Goal: Task Accomplishment & Management: Complete application form

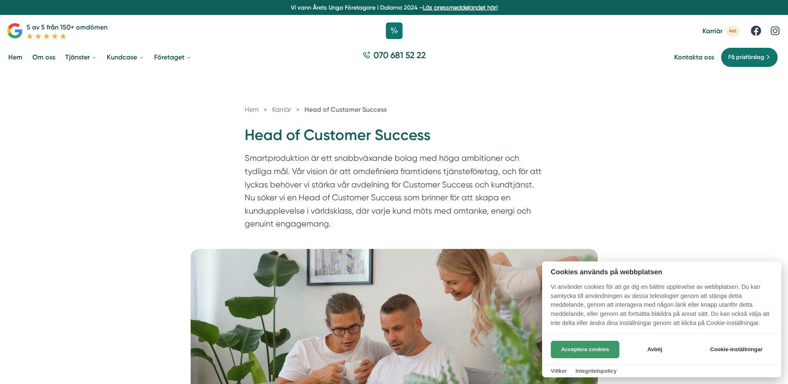
click at [585, 352] on button "Acceptera cookies" at bounding box center [585, 349] width 69 height 17
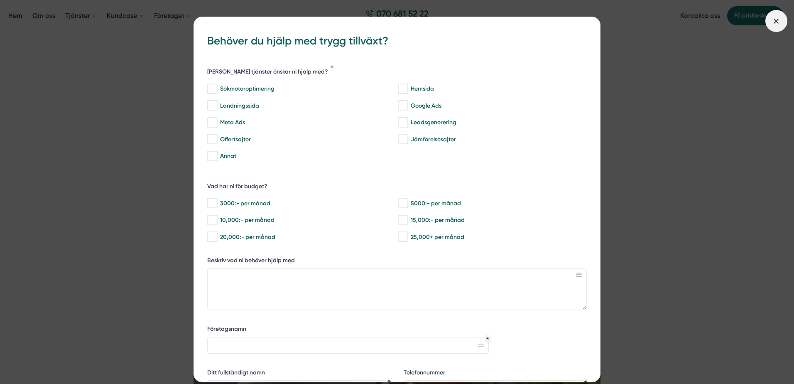
click at [778, 22] on line at bounding box center [776, 21] width 5 height 5
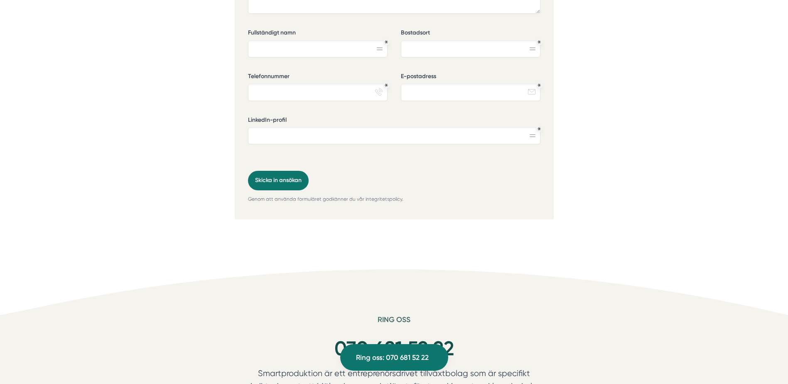
scroll to position [2201, 0]
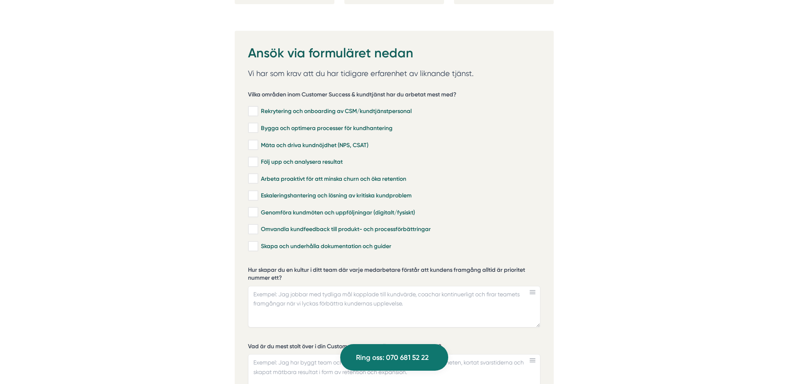
scroll to position [1745, 0]
click at [255, 208] on input "Genomföra kundmöten och uppföljningar (digitalt/fysiskt)" at bounding box center [253, 212] width 10 height 8
checkbox input "true"
click at [255, 225] on input "Omvandla kundfeedback till produkt- och processförbättringar" at bounding box center [253, 229] width 10 height 8
checkbox input "true"
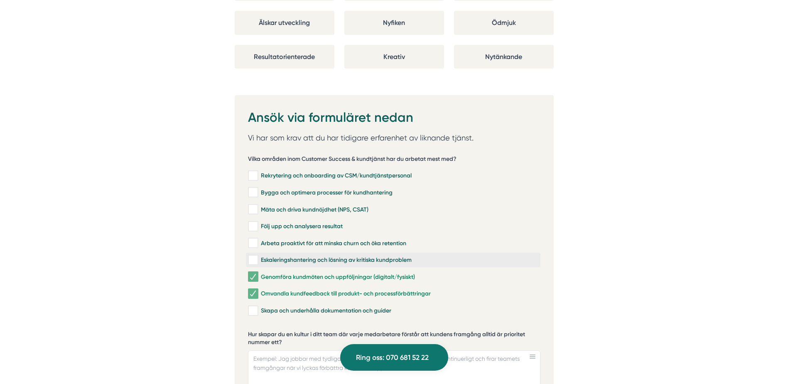
scroll to position [1661, 0]
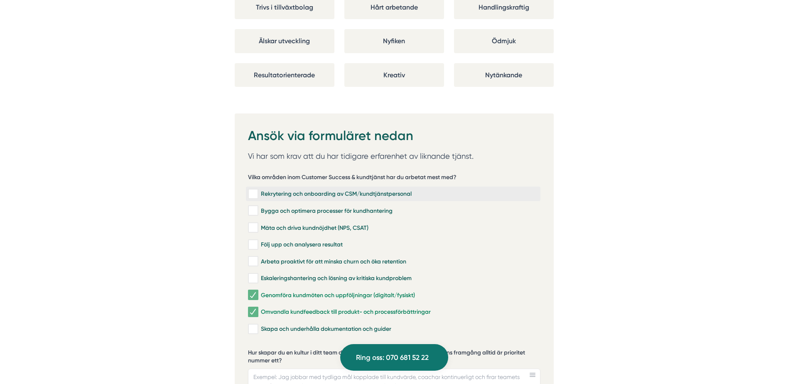
click at [254, 190] on input "Rekrytering och onboarding av CSM/kundtjänstpersonal" at bounding box center [253, 194] width 10 height 8
checkbox input "true"
click at [252, 223] on input "Mäta och driva kundnöjdhet (NPS, CSAT)" at bounding box center [253, 227] width 10 height 8
checkbox input "true"
click at [258, 240] on input "Följ upp och analysera resultat" at bounding box center [253, 244] width 10 height 8
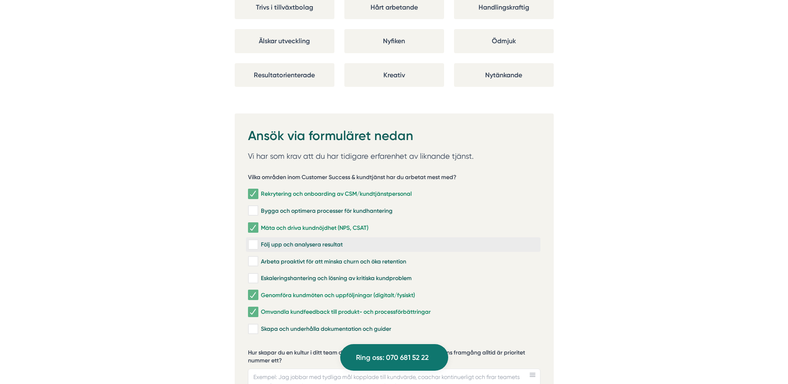
checkbox input "true"
click at [254, 257] on input "Arbeta proaktivt för att minska churn och öka retention" at bounding box center [253, 261] width 10 height 8
checkbox input "true"
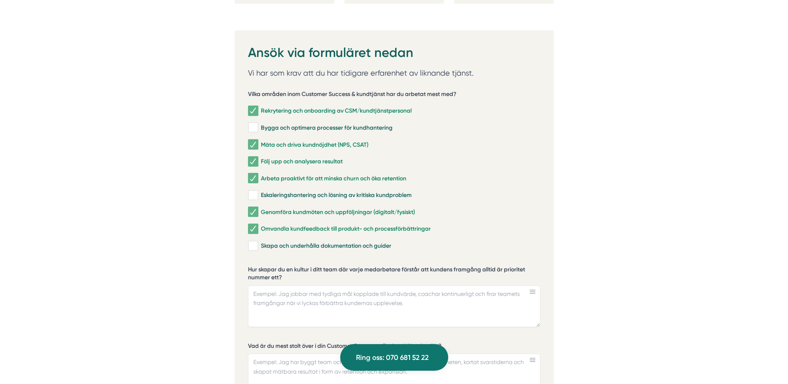
scroll to position [1786, 0]
